Goal: Task Accomplishment & Management: Manage account settings

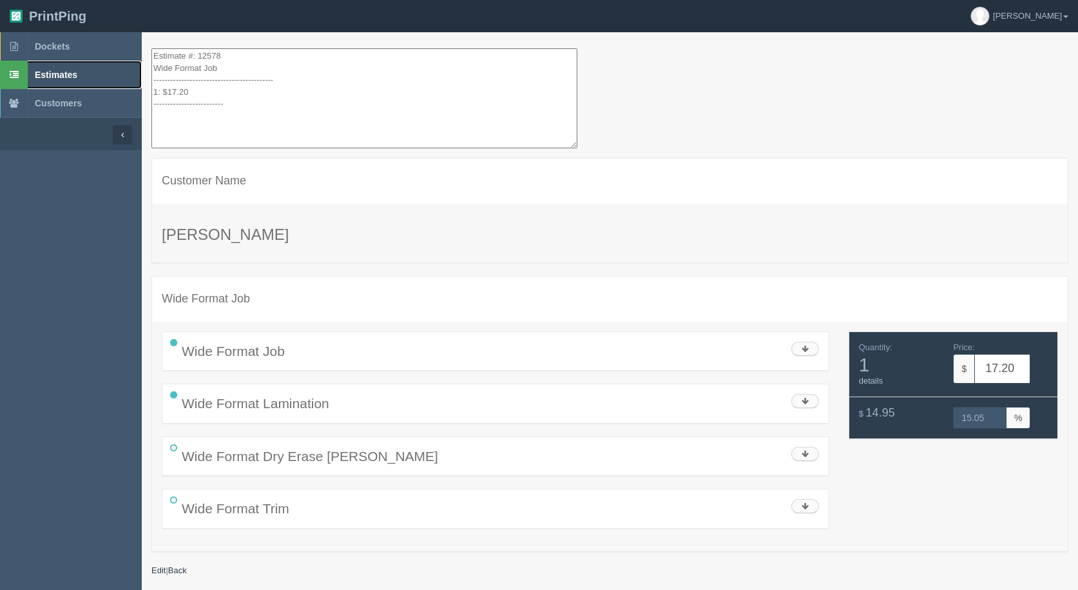
click at [46, 67] on link "Estimates" at bounding box center [71, 75] width 142 height 28
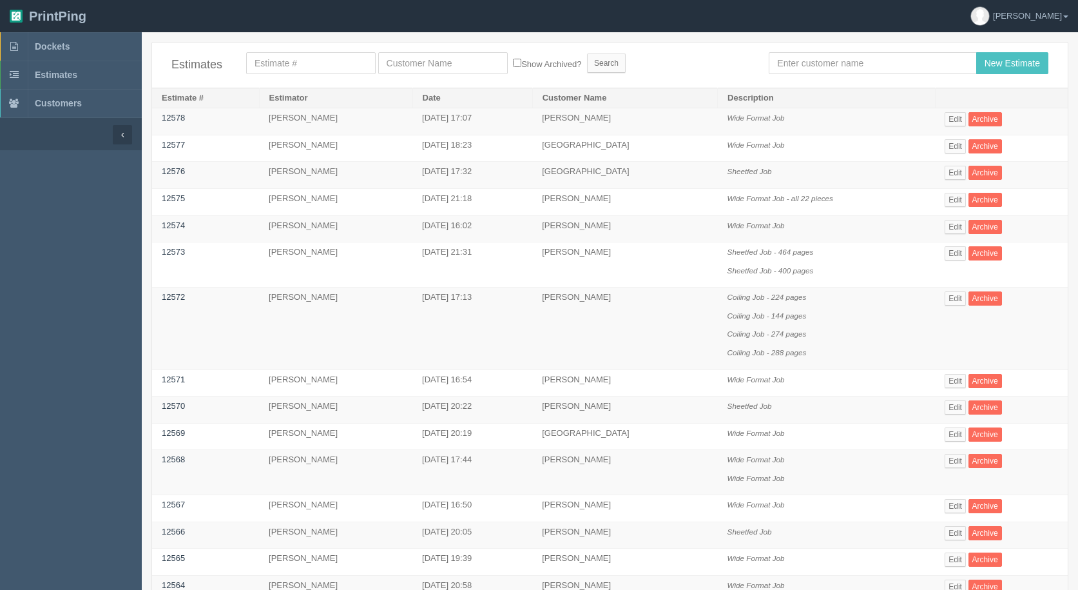
click at [46, 70] on span "Estimates" at bounding box center [56, 75] width 43 height 10
click at [909, 69] on input "text" at bounding box center [872, 63] width 207 height 22
click at [305, 55] on input "text" at bounding box center [311, 63] width 130 height 22
type input "12578"
click at [587, 53] on input "Search" at bounding box center [606, 62] width 39 height 19
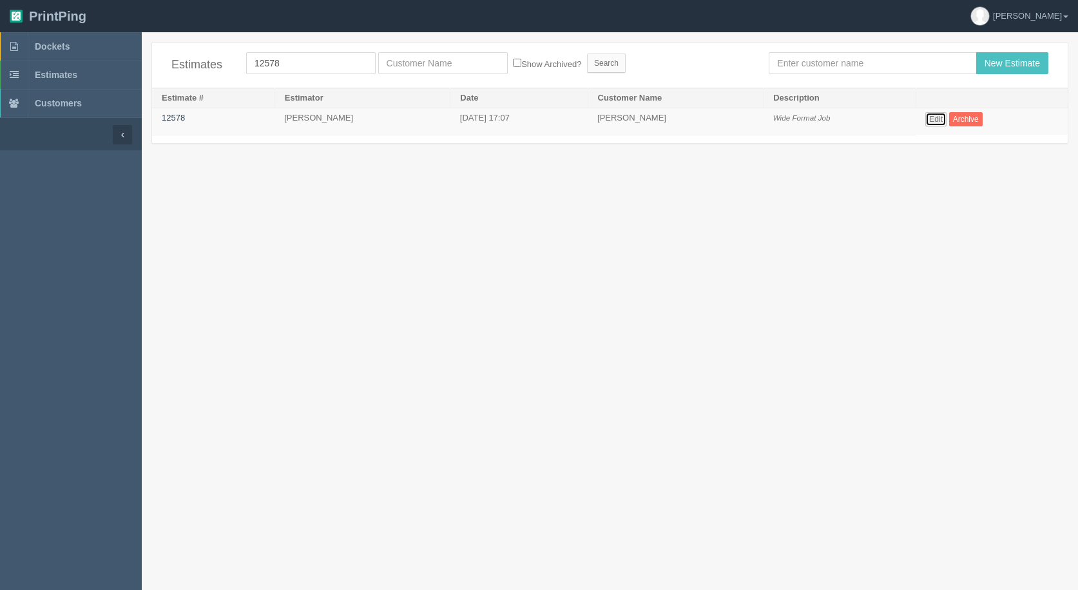
click at [935, 118] on link "Edit" at bounding box center [935, 119] width 21 height 14
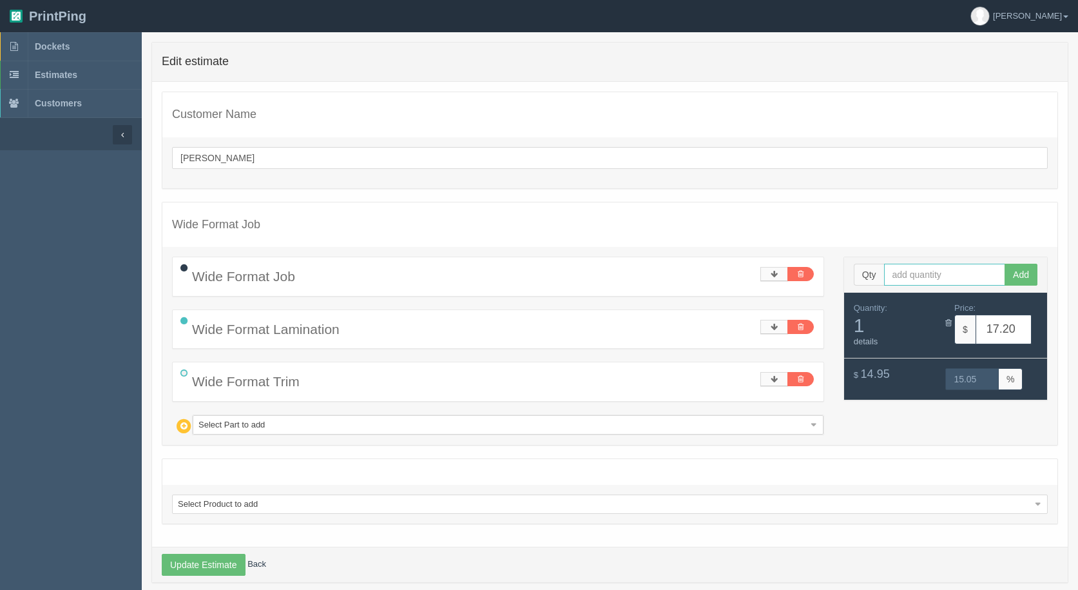
click at [935, 278] on input "text" at bounding box center [945, 275] width 122 height 22
type input "2"
click at [1004, 264] on button "Add" at bounding box center [1020, 275] width 33 height 22
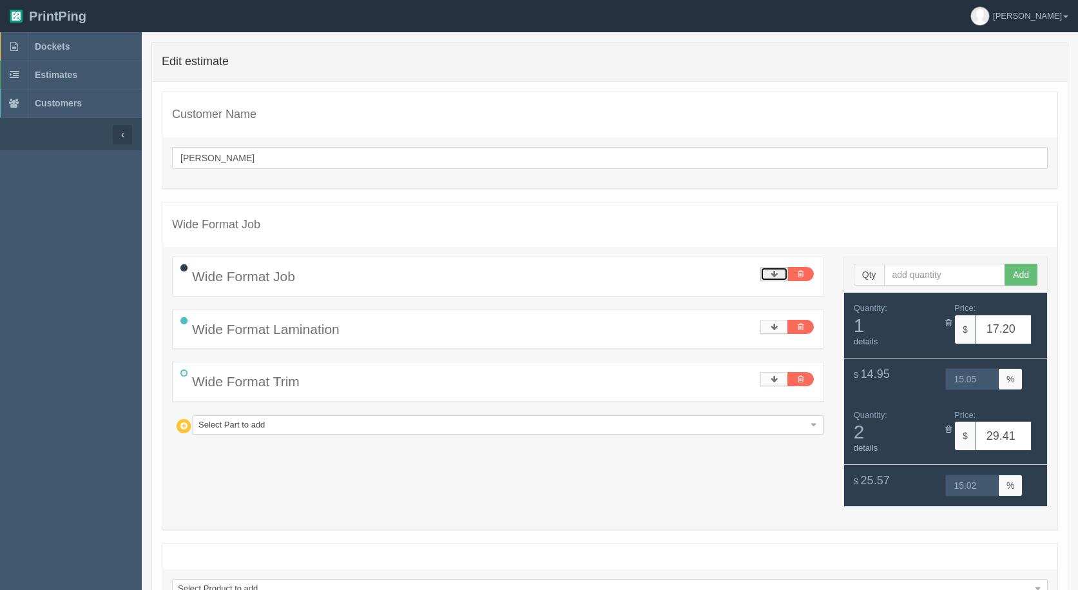
click at [771, 269] on link at bounding box center [774, 274] width 28 height 14
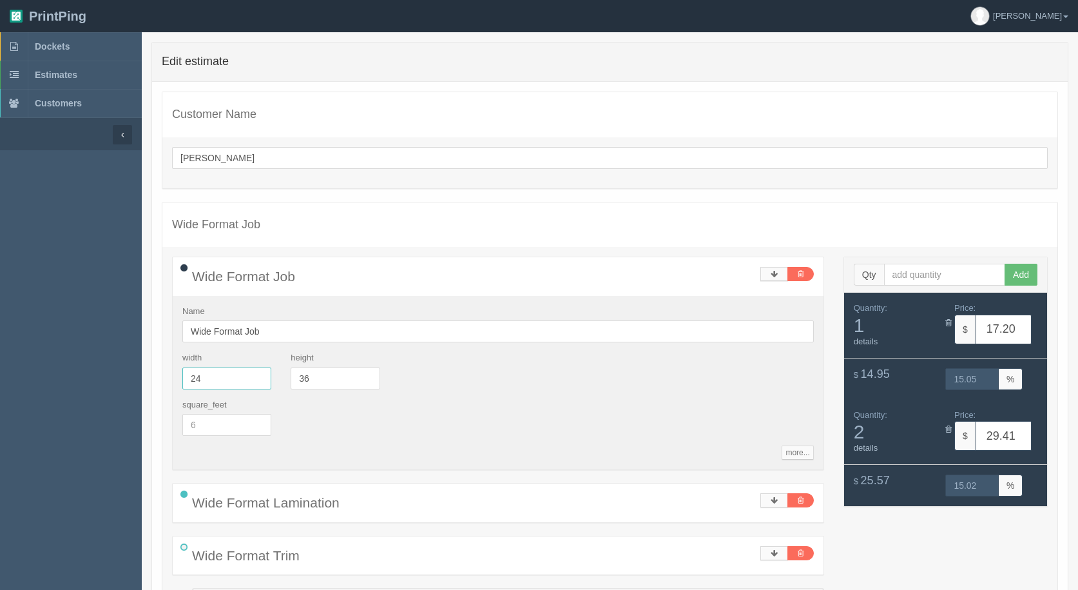
drag, startPoint x: 242, startPoint y: 375, endPoint x: 0, endPoint y: 303, distance: 252.8
click at [0, 327] on section "Dockets Estimates Customers" at bounding box center [539, 405] width 1078 height 746
type input "40"
type input "25.34"
type input "15.02"
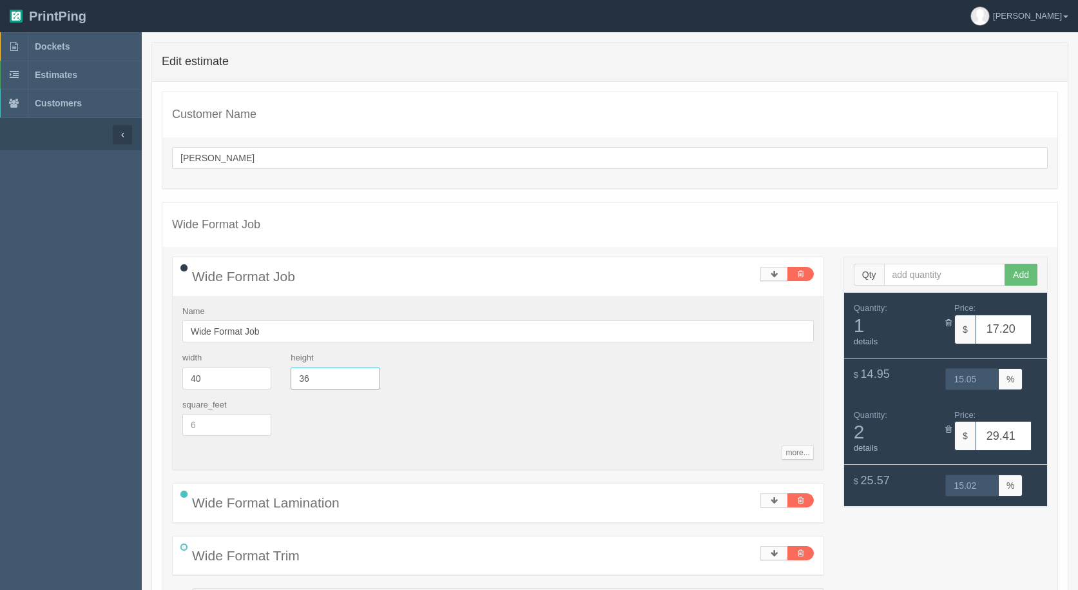
type input "45.69"
type input "15.00"
type input "60"
type input "38.91"
type input "15.02"
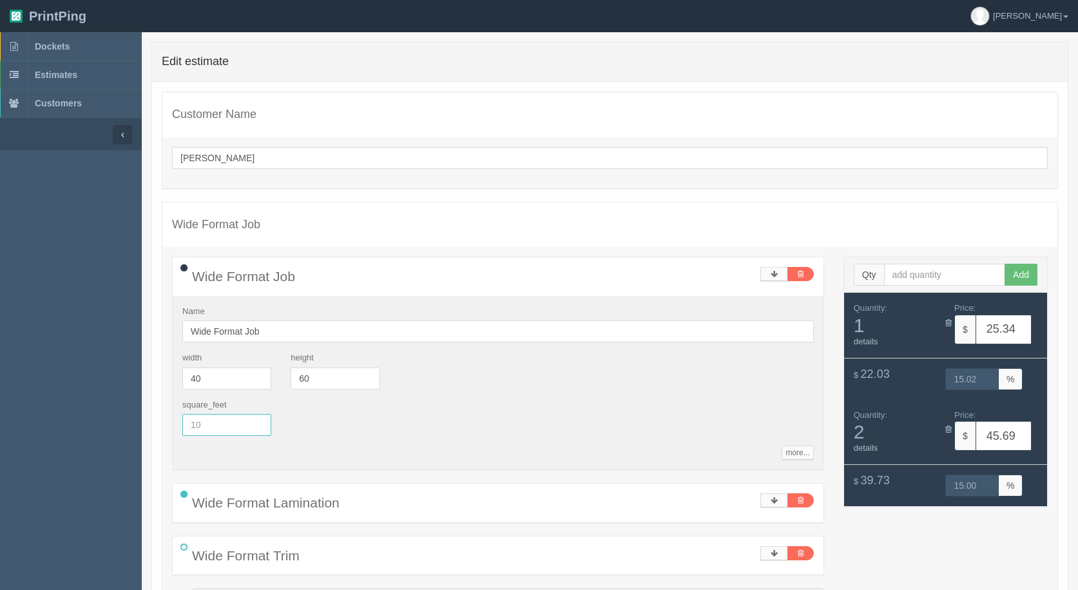
type input "72.83"
type input "15.00"
click at [950, 321] on icon at bounding box center [948, 322] width 6 height 8
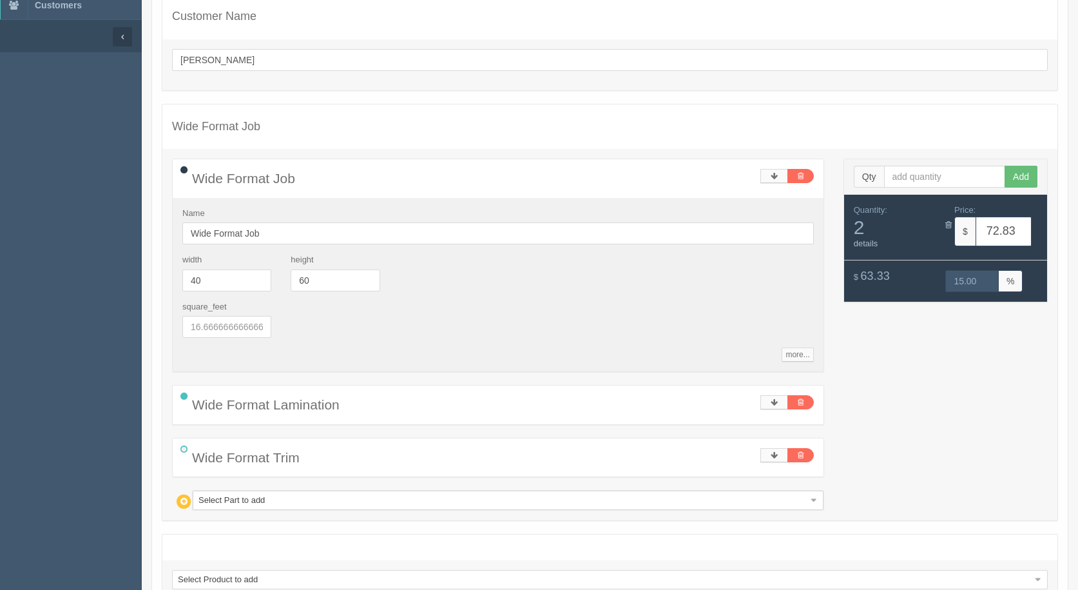
scroll to position [189, 0]
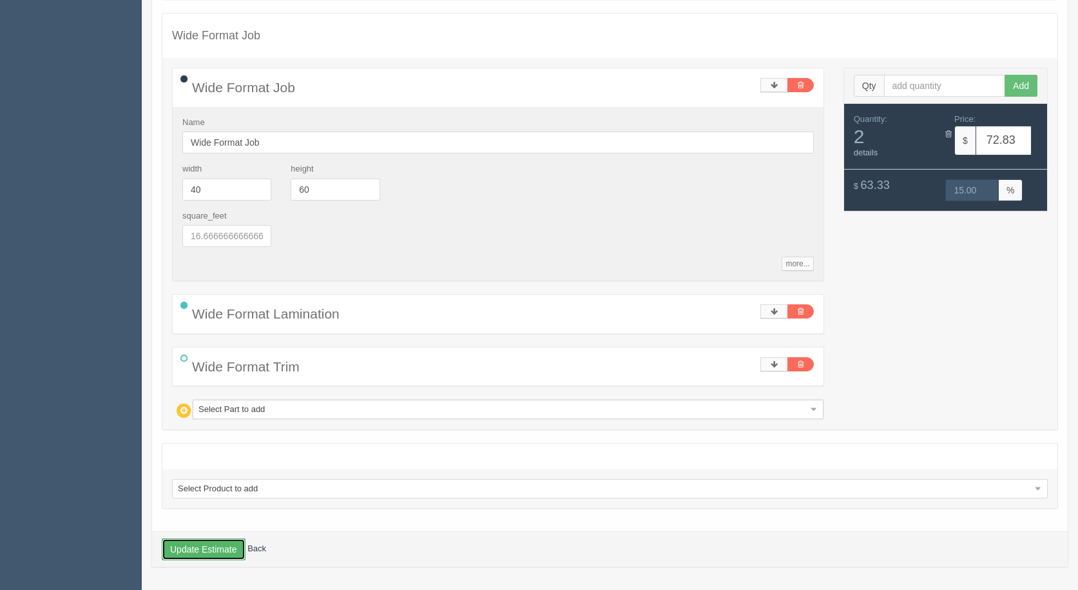
click at [206, 546] on button "Update Estimate" at bounding box center [204, 549] width 84 height 22
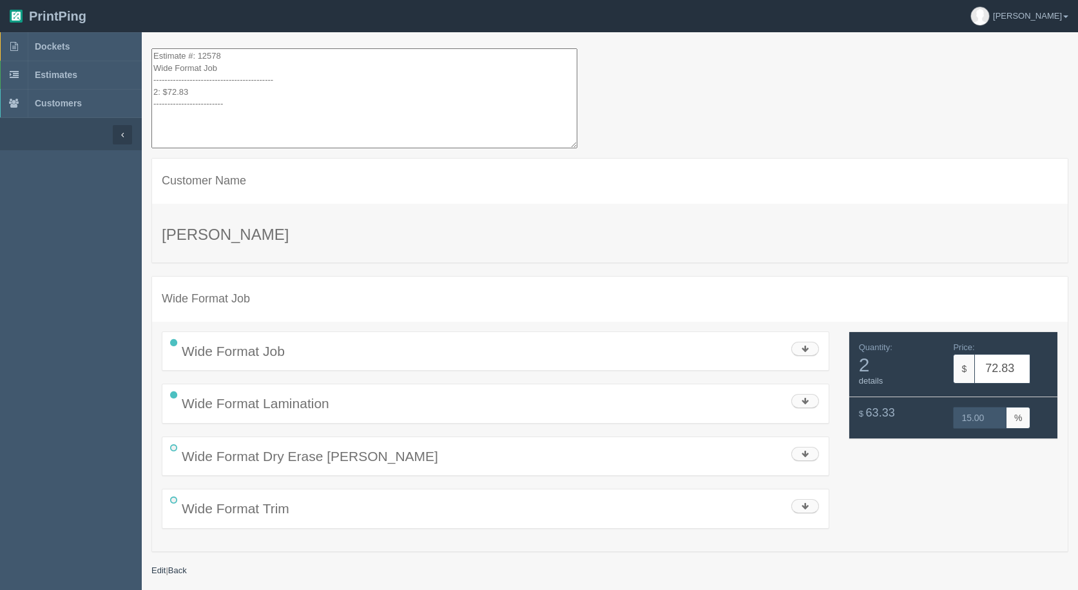
drag, startPoint x: 269, startPoint y: 113, endPoint x: 81, endPoint y: -56, distance: 253.2
click at [81, 0] on html "PrintPing [PERSON_NAME] Administration Edit account ( [EMAIL_ADDRESS][DOMAIN_NA…" at bounding box center [539, 311] width 1078 height 622
